Goal: Transaction & Acquisition: Purchase product/service

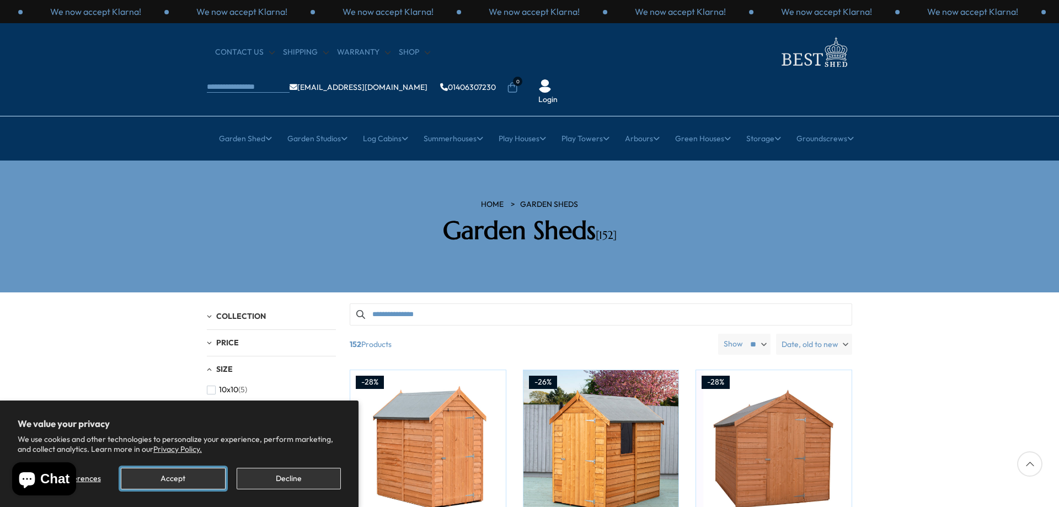
click at [177, 482] on button "Accept" at bounding box center [173, 479] width 104 height 22
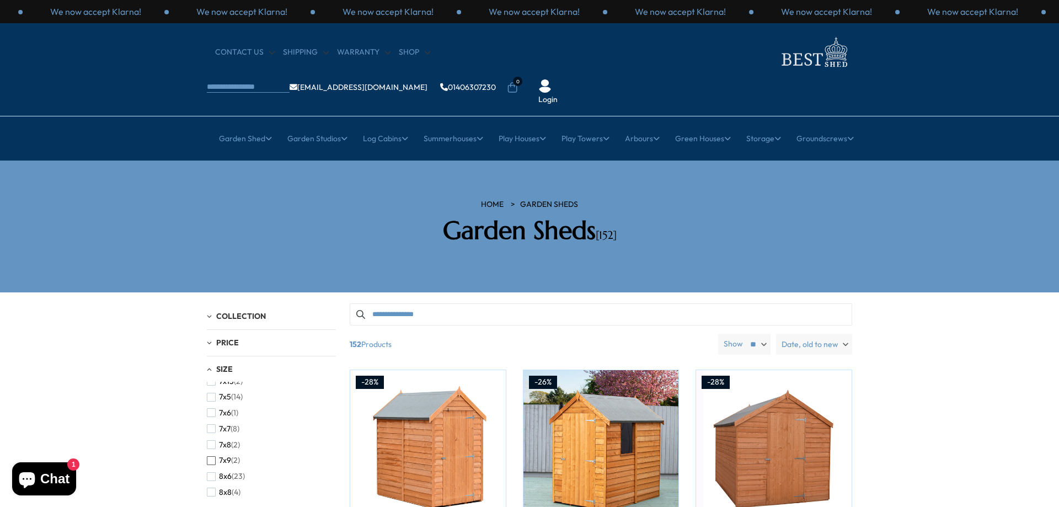
scroll to position [323, 0]
click at [216, 455] on button "8x6 (23)" at bounding box center [226, 463] width 38 height 16
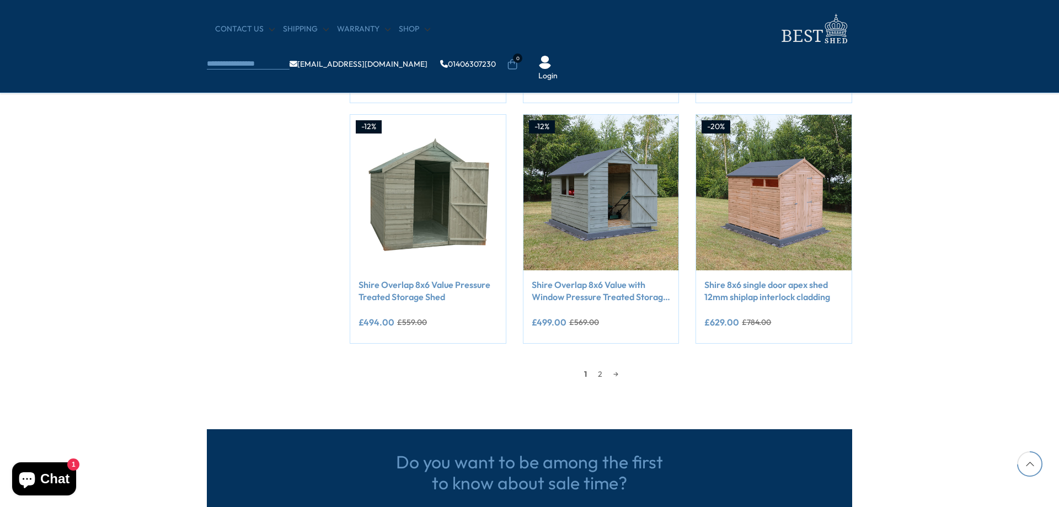
scroll to position [1029, 0]
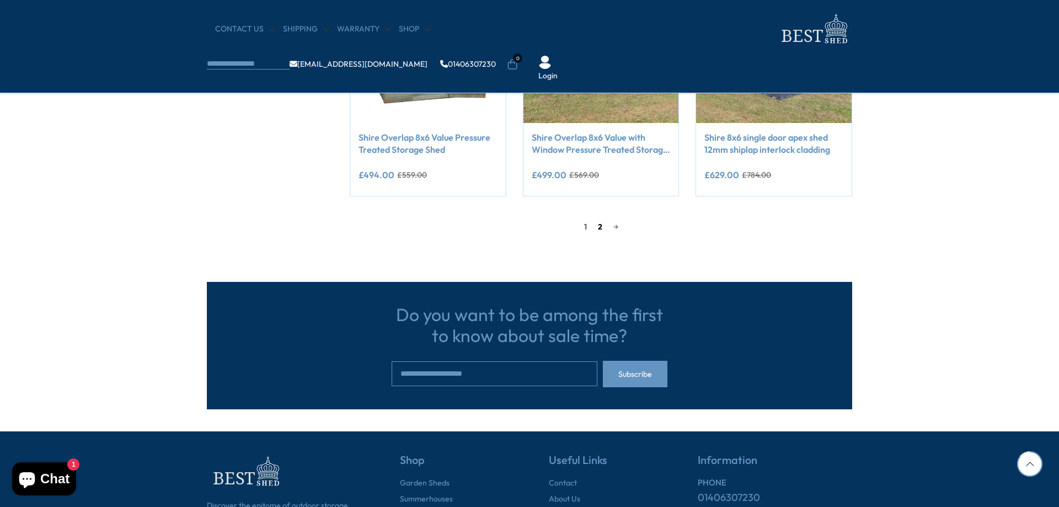
click at [598, 229] on link "2" at bounding box center [599, 226] width 15 height 17
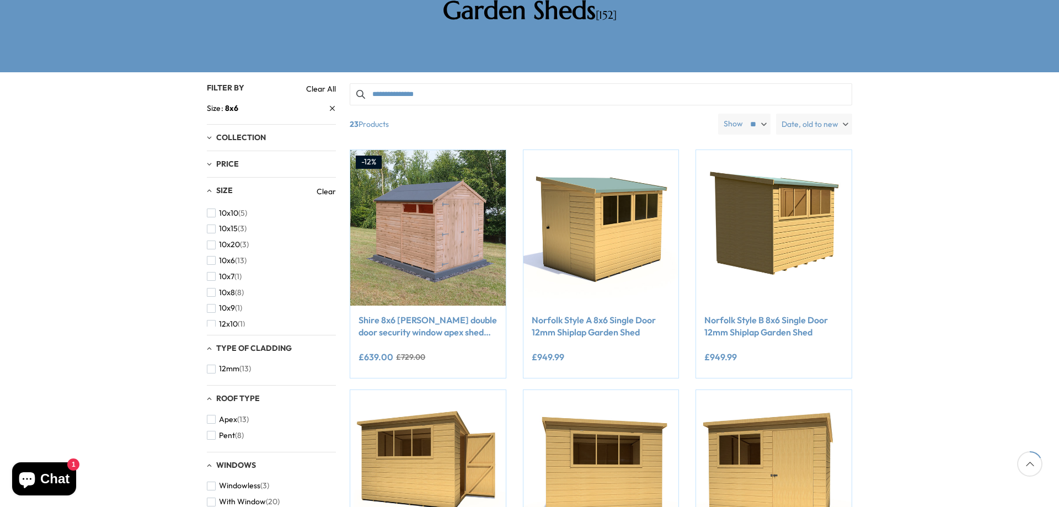
scroll to position [210, 0]
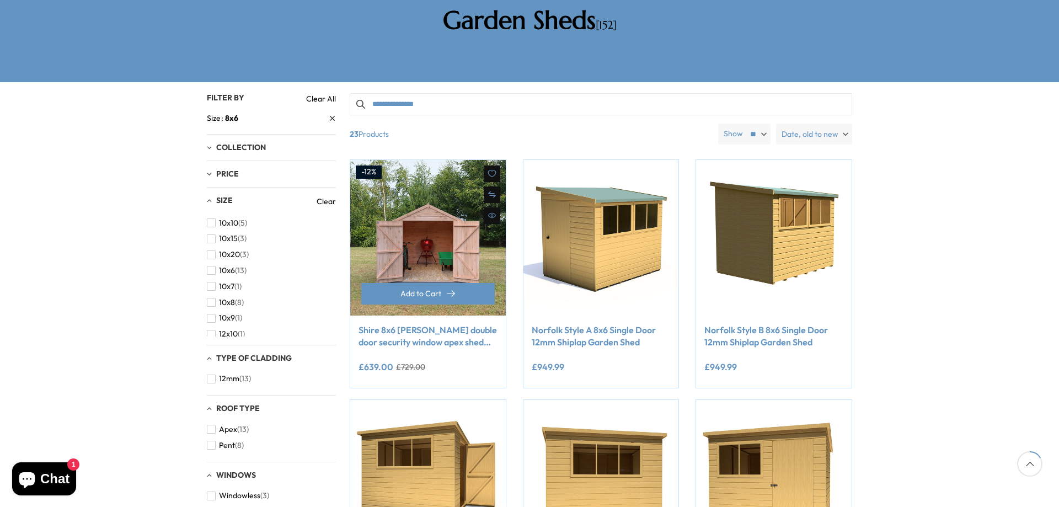
click at [432, 230] on img at bounding box center [427, 237] width 155 height 155
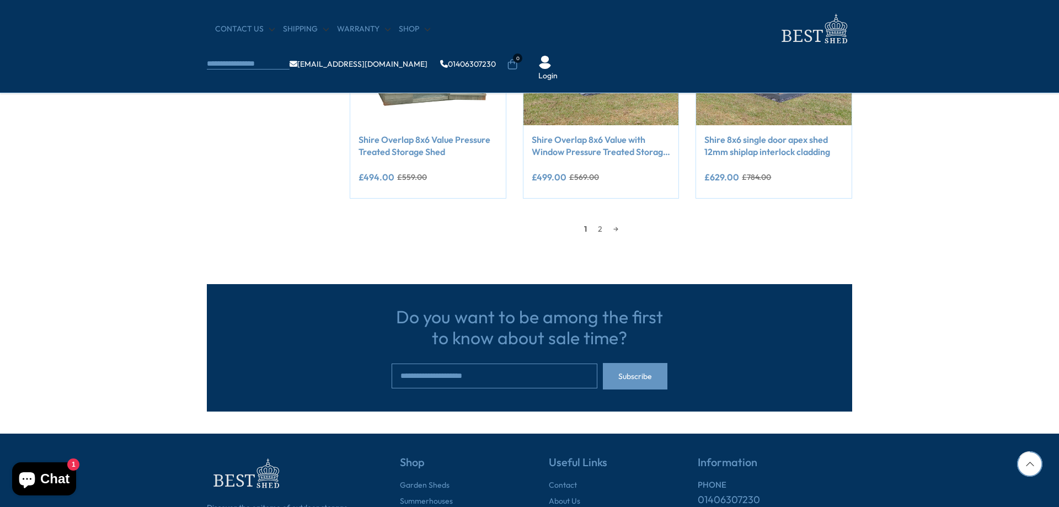
scroll to position [1029, 0]
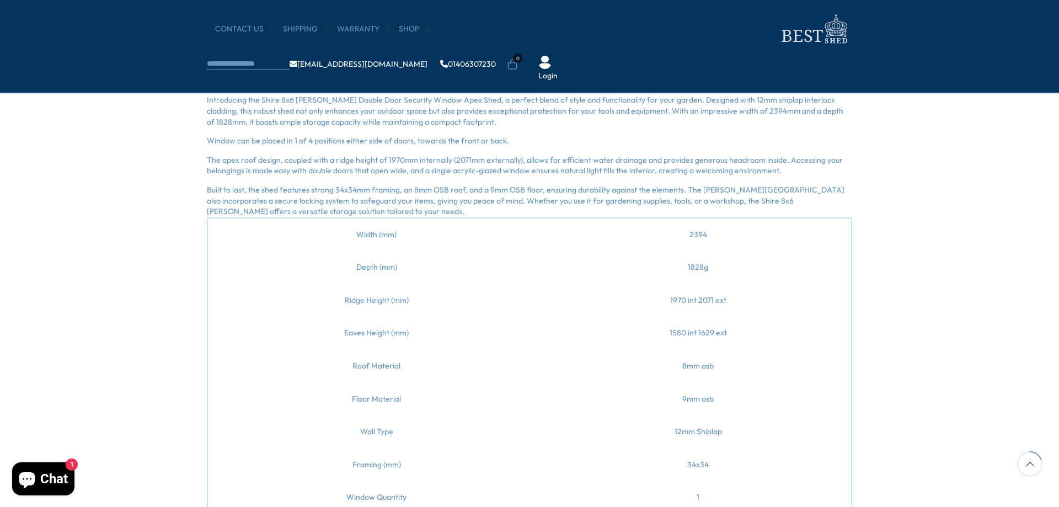
scroll to position [382, 0]
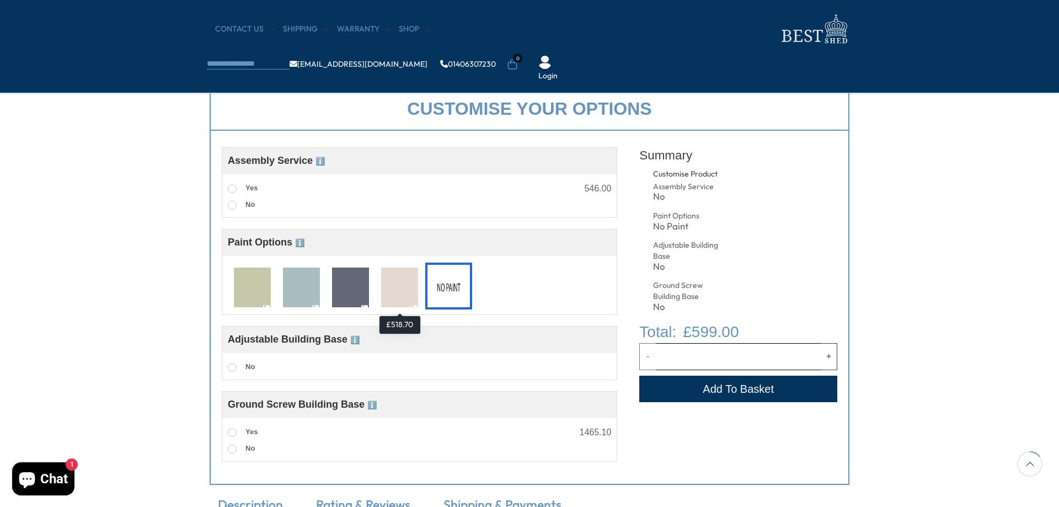
click at [393, 285] on img at bounding box center [399, 287] width 37 height 41
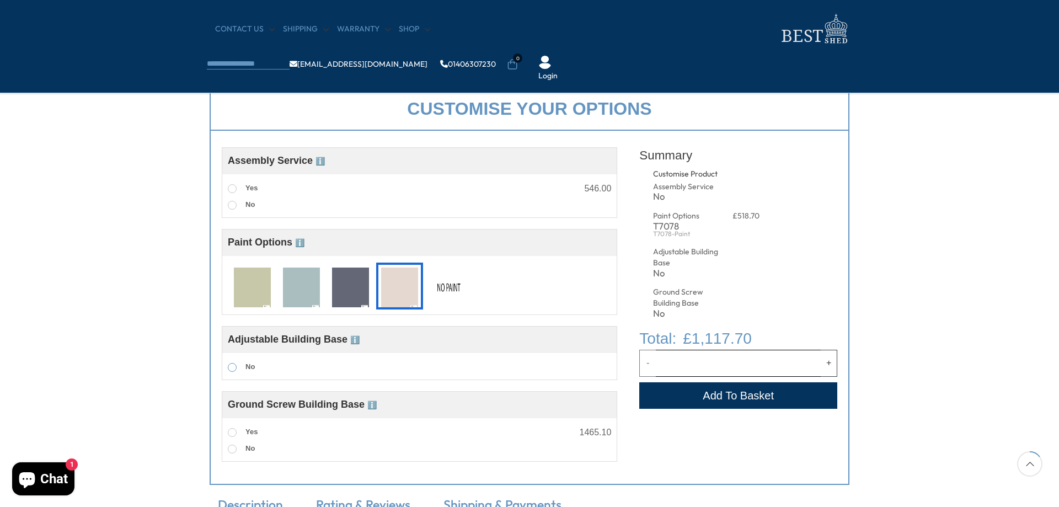
drag, startPoint x: 237, startPoint y: 367, endPoint x: 298, endPoint y: 374, distance: 62.2
click at [237, 367] on label "No" at bounding box center [241, 367] width 27 height 14
click at [234, 431] on span at bounding box center [232, 432] width 9 height 9
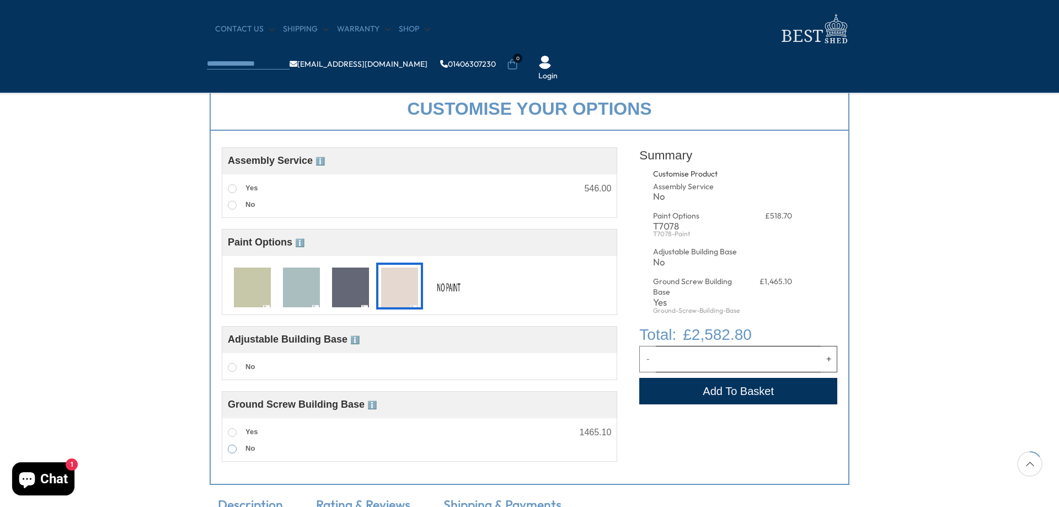
click at [235, 452] on span at bounding box center [232, 448] width 9 height 9
